Goal: Use online tool/utility: Use online tool/utility

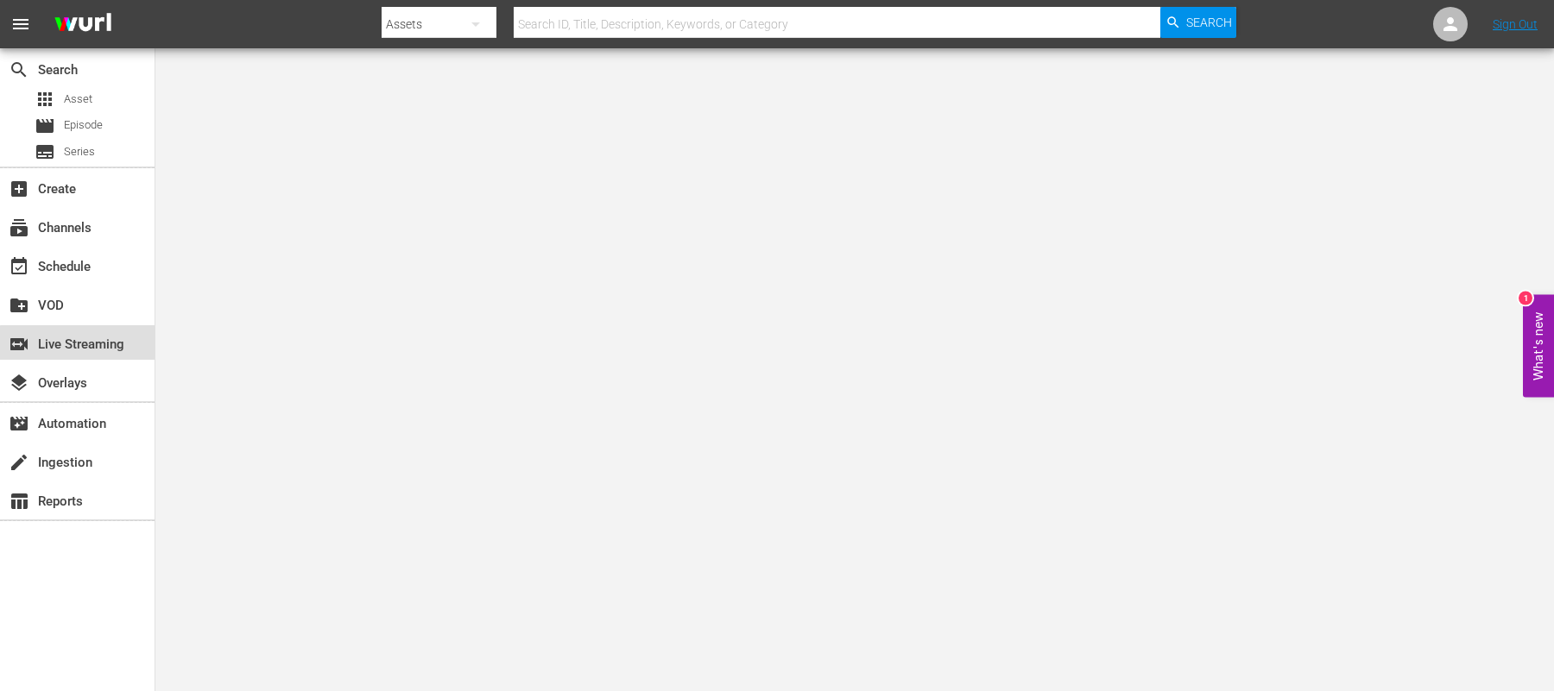
click at [85, 348] on div "switch_video Live Streaming" at bounding box center [48, 342] width 97 height 16
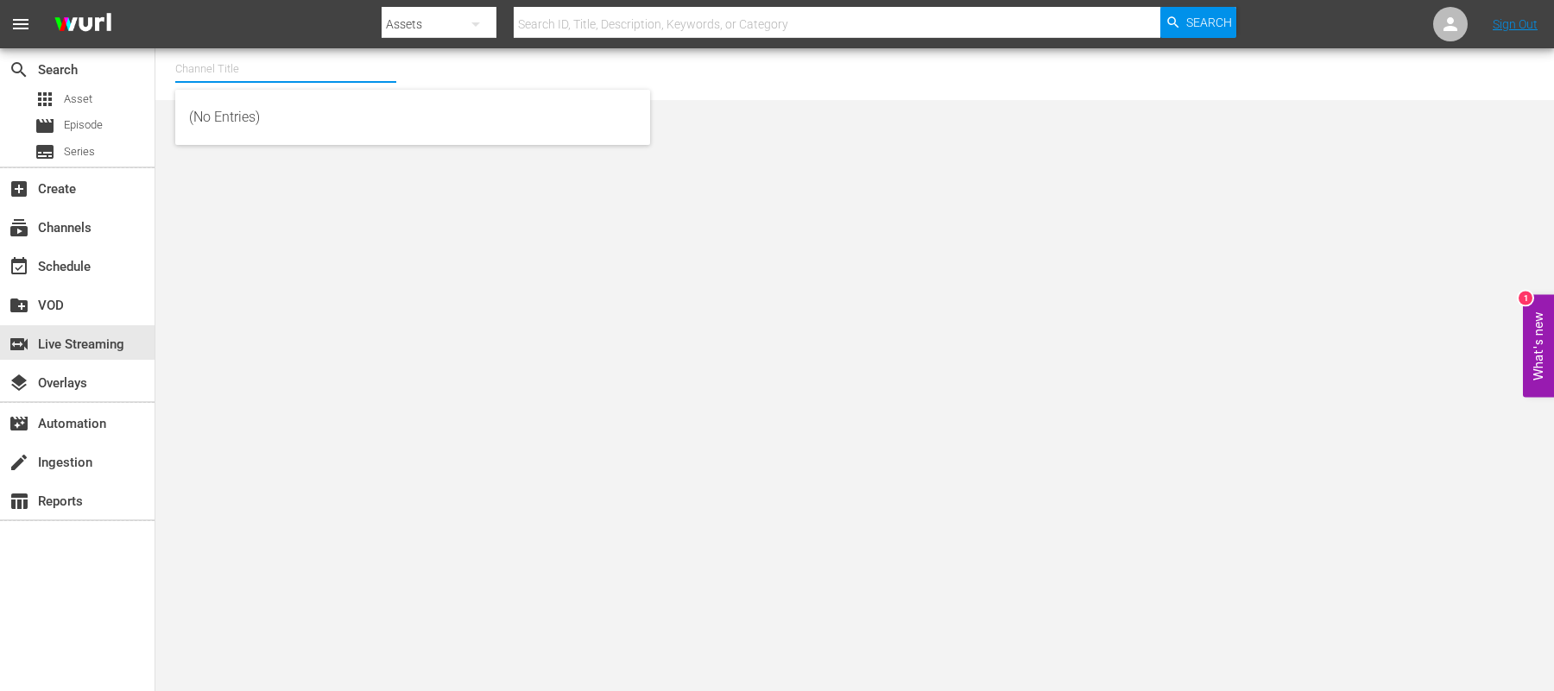
click at [307, 67] on input "text" at bounding box center [285, 68] width 221 height 41
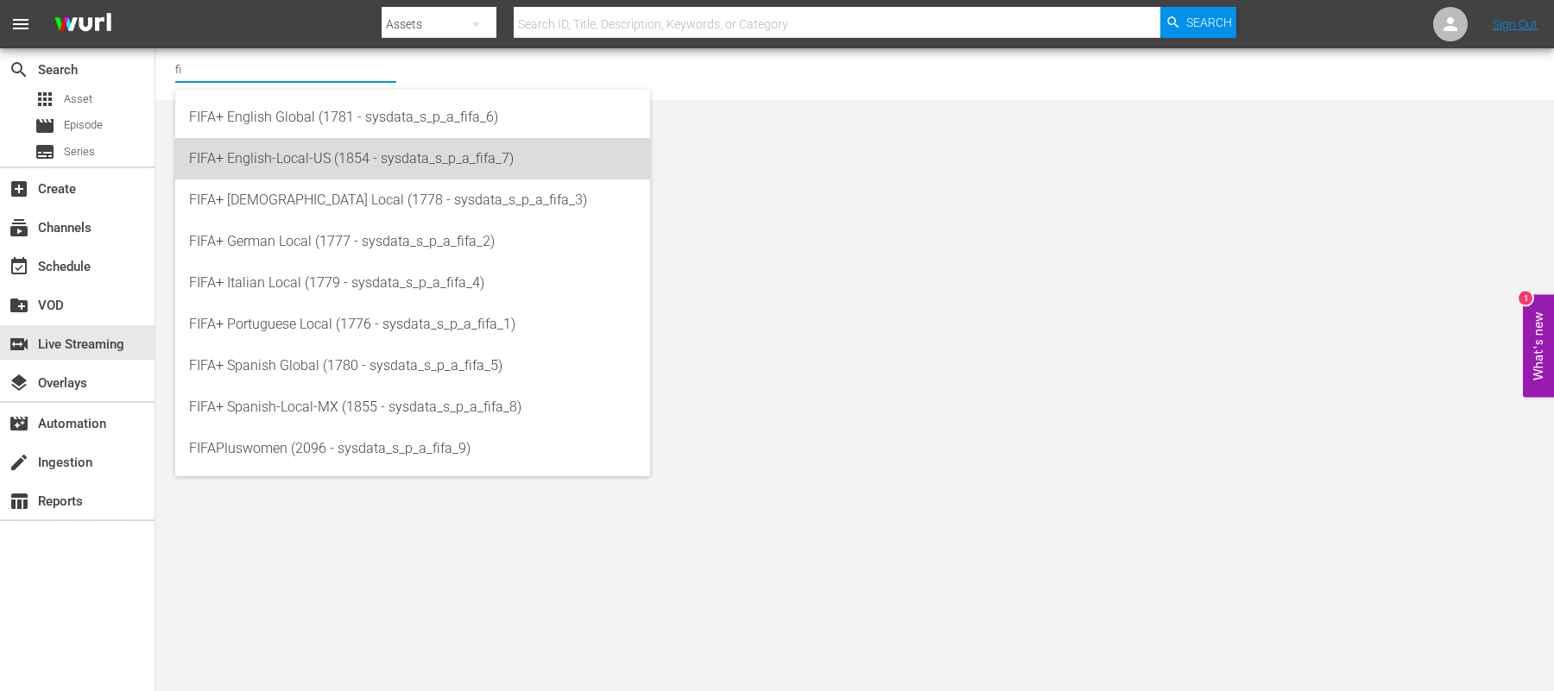
click at [319, 155] on div "FIFA+ English-Local-US (1854 - sysdata_s_p_a_fifa_7)" at bounding box center [412, 158] width 447 height 41
type input "FIFA+ English-Local-US (1854 - sysdata_s_p_a_fifa_7)"
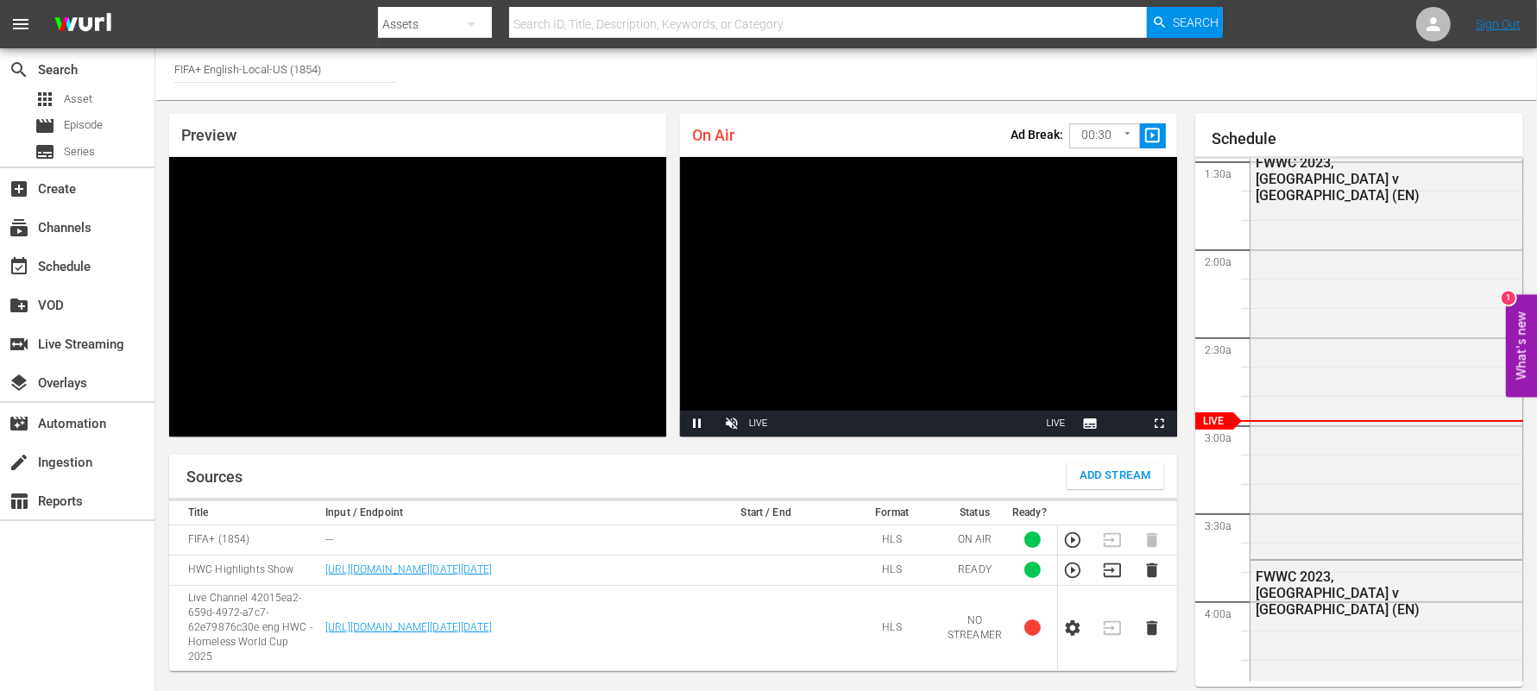
click at [362, 69] on input "FIFA+ English-Local-US (1854)" at bounding box center [284, 68] width 221 height 41
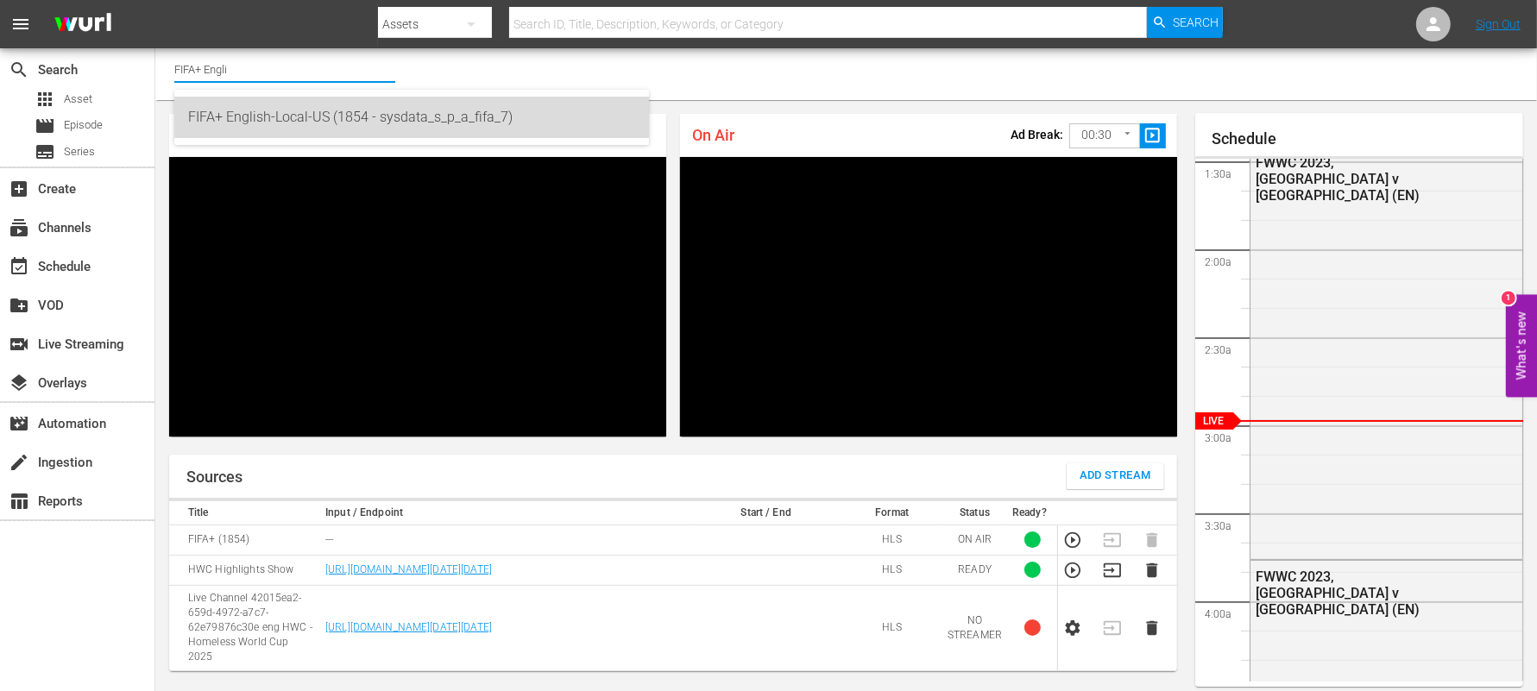
click at [254, 119] on div "FIFA+ English-Local-US (1854 - sysdata_s_p_a_fifa_7)" at bounding box center [411, 117] width 447 height 41
type input "FIFA+ English-Local-US (1854 - sysdata_s_p_a_fifa_7)"
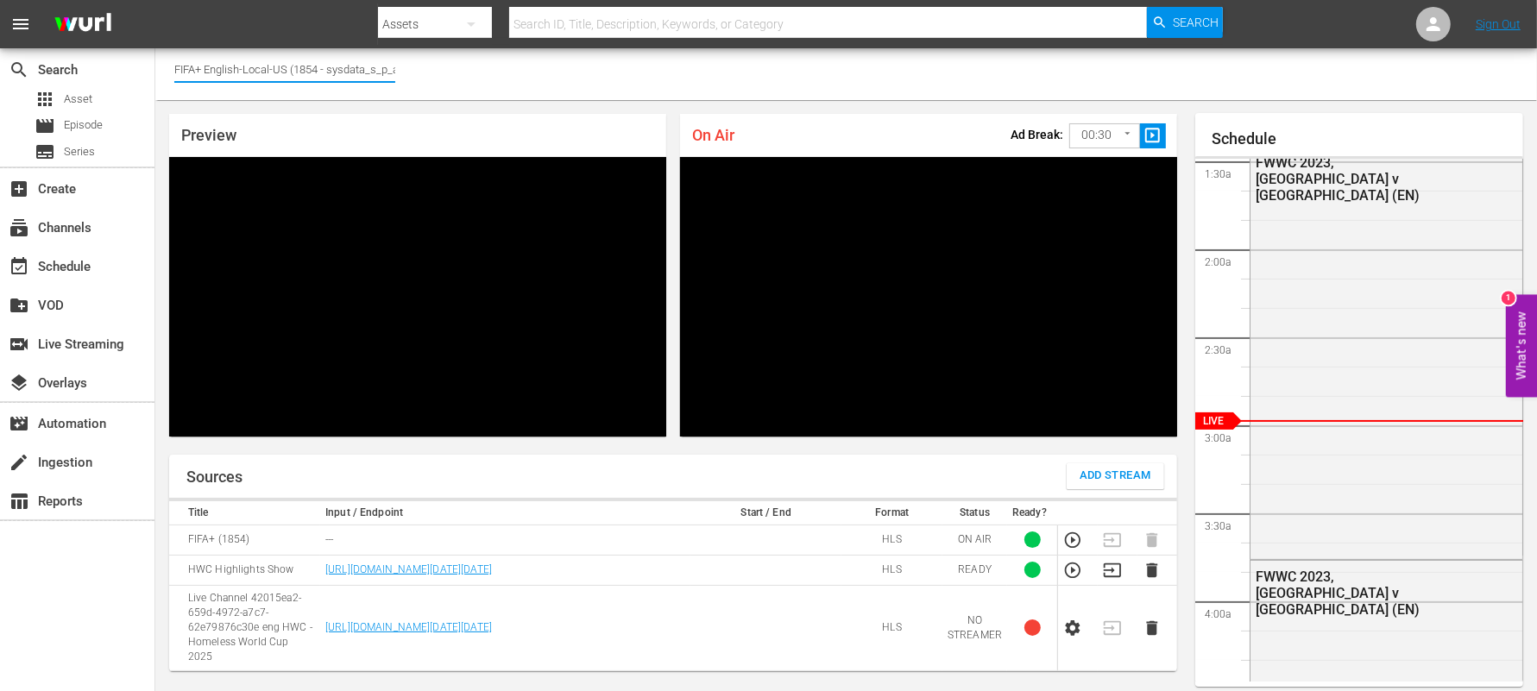
click at [369, 67] on input "FIFA+ English-Local-US (1854 - sysdata_s_p_a_fifa_7)" at bounding box center [284, 68] width 221 height 41
drag, startPoint x: 206, startPoint y: 67, endPoint x: 440, endPoint y: 80, distance: 234.3
click at [440, 80] on div "Channel Title FIFA+ English-Local-US (1854 - sysdata_s_p_a_fifa_7)" at bounding box center [846, 74] width 1382 height 52
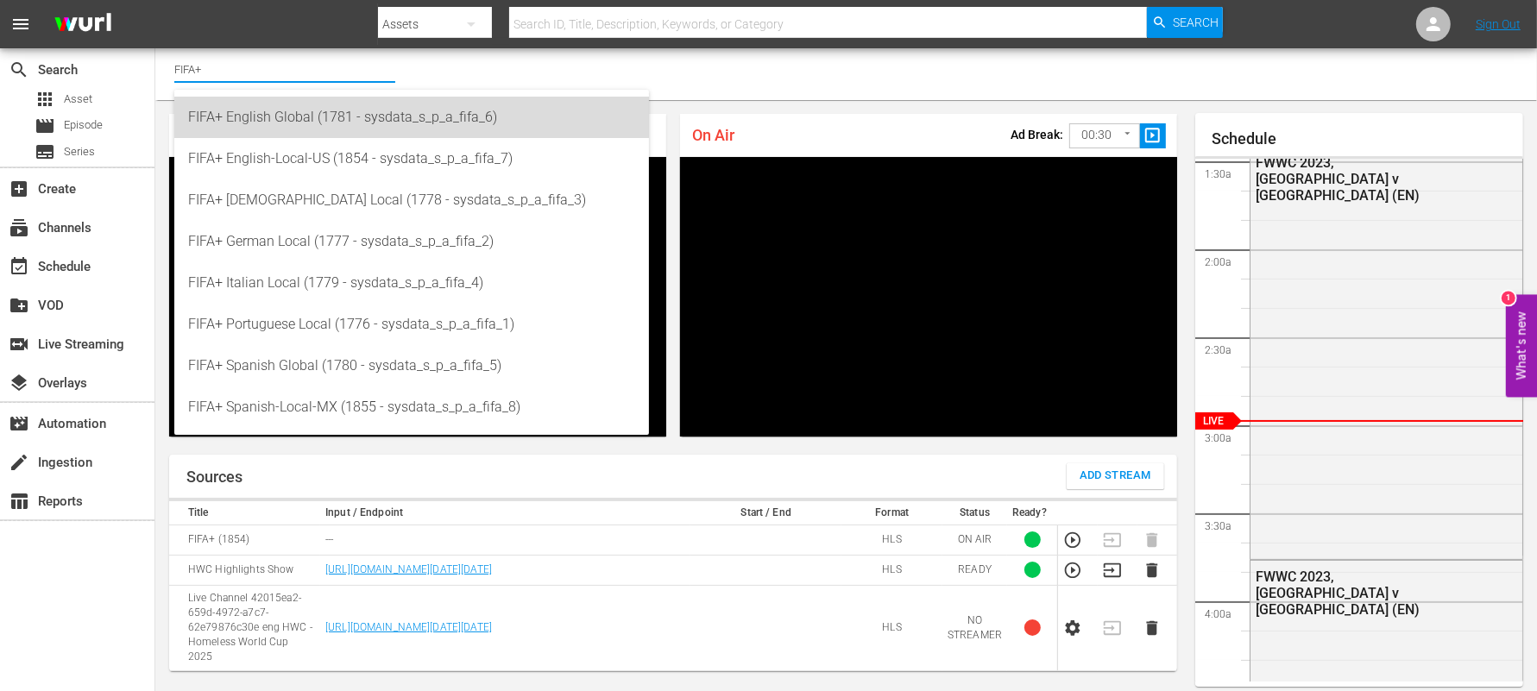
click at [339, 113] on div "FIFA+ English Global (1781 - sysdata_s_p_a_fifa_6)" at bounding box center [411, 117] width 447 height 41
type input "FIFA+ English Global (1781 - sysdata_s_p_a_fifa_6)"
